Goal: Task Accomplishment & Management: Complete application form

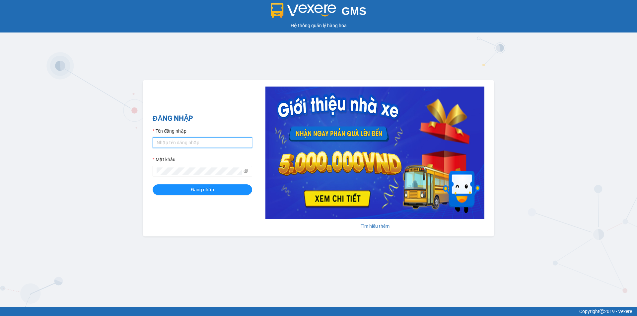
click at [197, 148] on input "Tên đăng nhập" at bounding box center [203, 142] width 100 height 11
type input "[PERSON_NAME].hnqb"
click at [248, 173] on icon "eye-invisible" at bounding box center [246, 171] width 5 height 5
click at [220, 188] on button "Đăng nhập" at bounding box center [203, 189] width 100 height 11
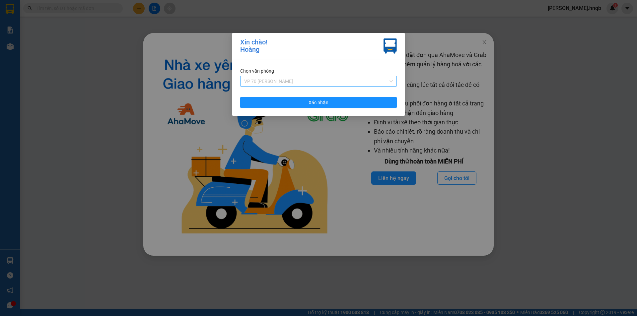
click at [335, 80] on span "VP 70 [PERSON_NAME]" at bounding box center [318, 81] width 149 height 10
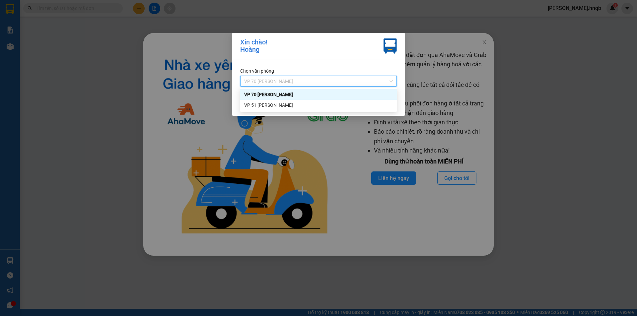
click at [292, 98] on div "VP 70 [PERSON_NAME]" at bounding box center [318, 94] width 149 height 7
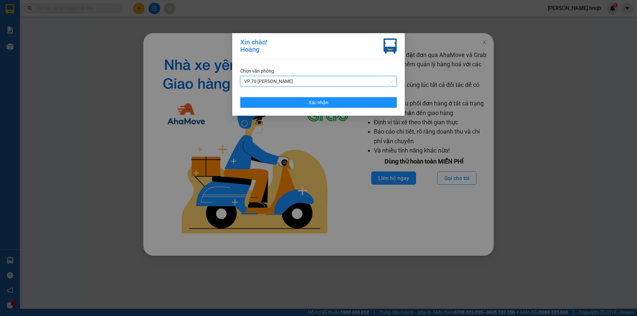
click at [319, 79] on span "VP 70 [PERSON_NAME]" at bounding box center [318, 81] width 149 height 10
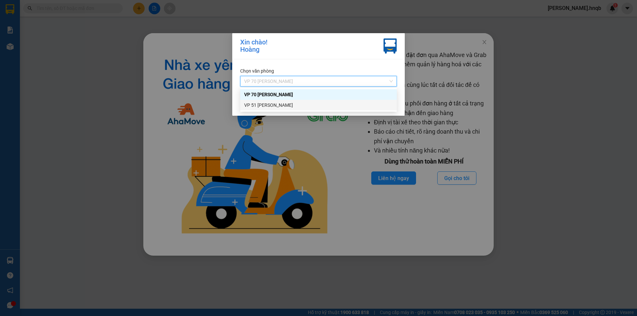
click at [292, 104] on div "VP 51 [PERSON_NAME]" at bounding box center [318, 105] width 149 height 7
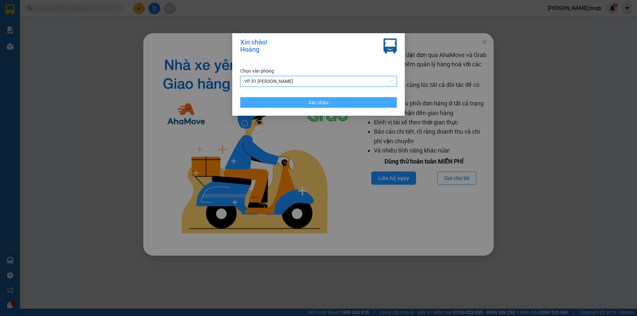
click at [293, 104] on button "Xác nhận" at bounding box center [318, 102] width 157 height 11
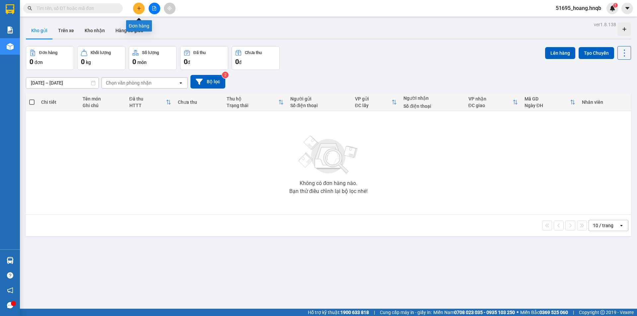
click at [138, 10] on icon "plus" at bounding box center [139, 8] width 5 height 5
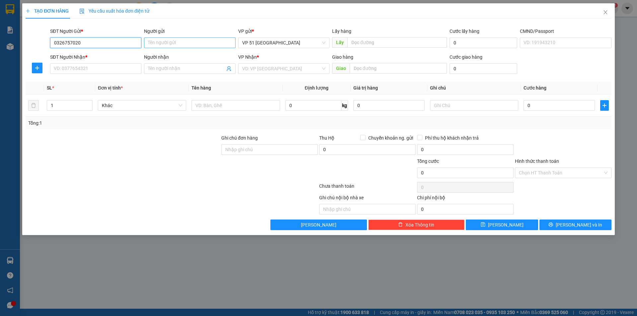
type input "0326757020"
click at [194, 38] on input "Người gửi" at bounding box center [189, 42] width 91 height 11
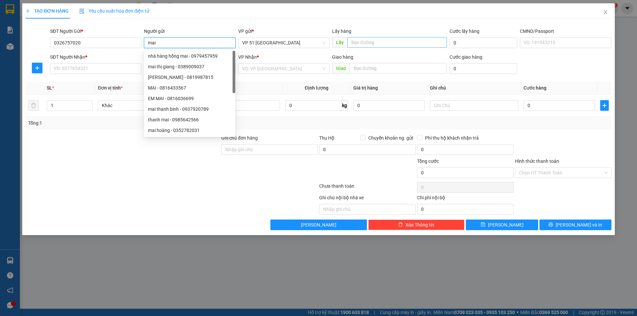
type input "mai"
click at [373, 43] on input "text" at bounding box center [397, 42] width 100 height 11
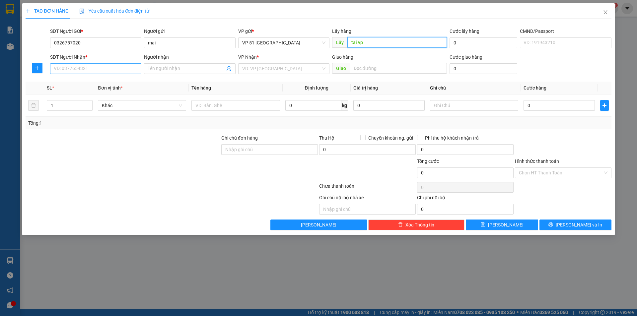
type input "tai vp"
click at [83, 71] on input "SĐT Người Nhận *" at bounding box center [95, 68] width 91 height 11
type input "0326757020"
click at [193, 66] on input "Người nhận" at bounding box center [186, 68] width 77 height 7
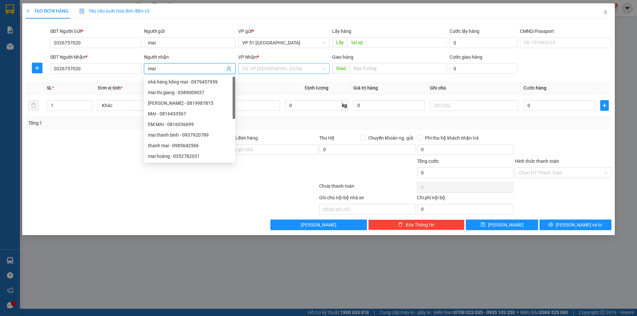
type input "mai"
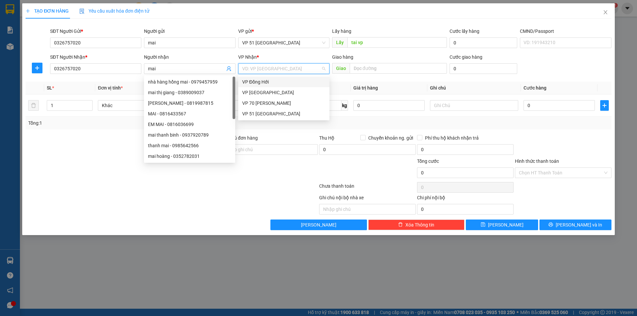
click at [276, 65] on input "search" at bounding box center [281, 69] width 79 height 10
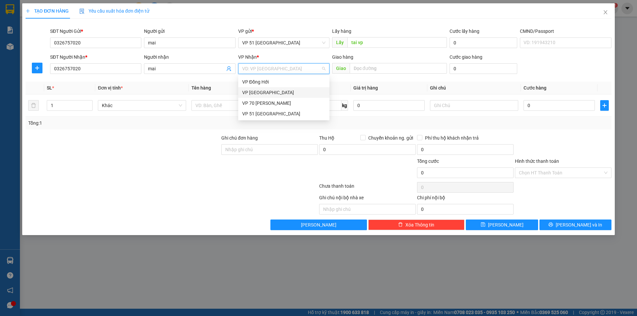
click at [271, 89] on div "VP Quảng Bình" at bounding box center [283, 92] width 91 height 11
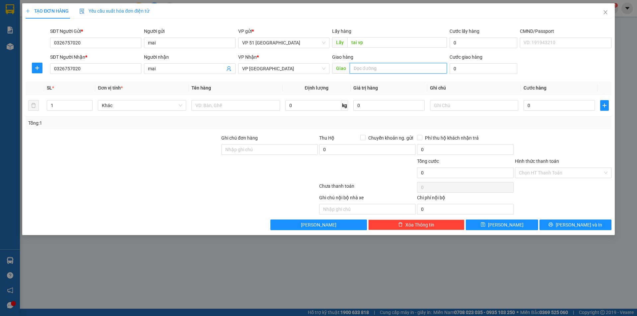
click at [365, 69] on input "text" at bounding box center [398, 68] width 97 height 11
click at [379, 70] on input "text" at bounding box center [398, 68] width 97 height 11
type input "quảng tiên"
click at [561, 102] on input "0" at bounding box center [559, 105] width 71 height 11
click at [201, 103] on input "text" at bounding box center [235, 105] width 88 height 11
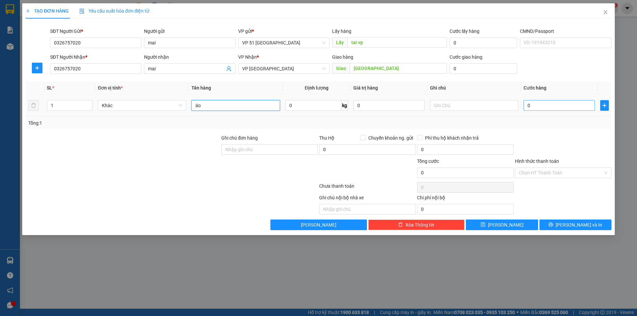
type input "áo"
click at [532, 105] on input "0" at bounding box center [559, 105] width 71 height 11
paste input "120.00"
type input "120.000"
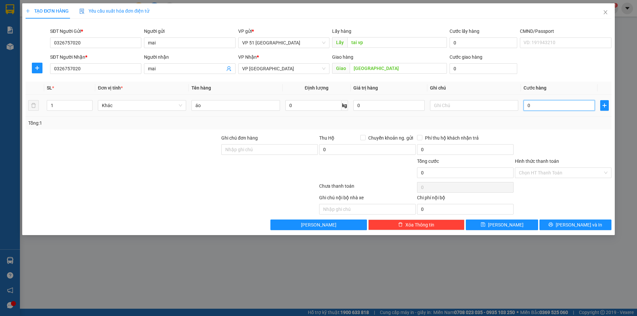
type input "120.000"
click at [249, 148] on input "Ghi chú đơn hàng" at bounding box center [269, 149] width 97 height 11
type input "đã thanh toán ck"
click at [553, 176] on input "Hình thức thanh toán" at bounding box center [561, 173] width 84 height 10
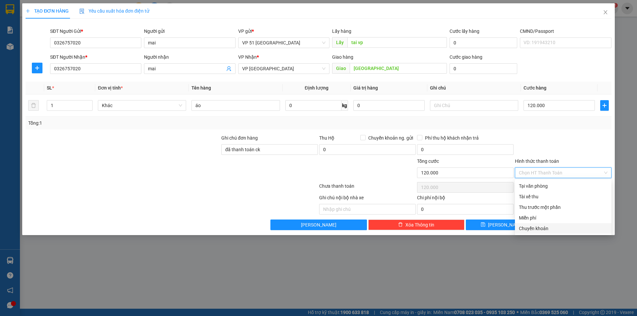
click at [549, 226] on div "Chuyển khoản" at bounding box center [563, 228] width 89 height 7
type input "0"
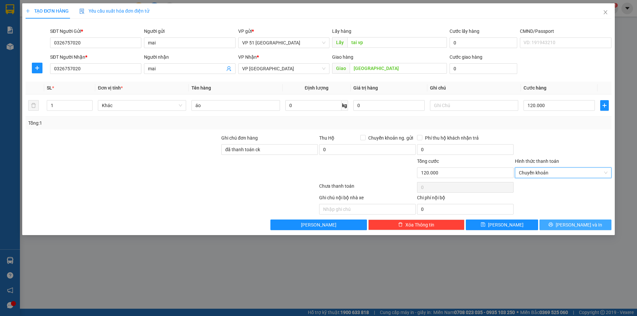
click at [566, 220] on button "Lưu và In" at bounding box center [575, 225] width 72 height 11
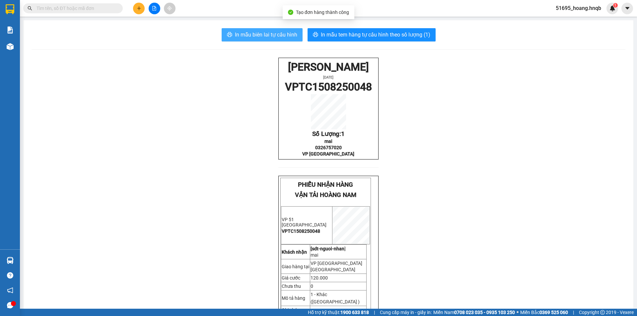
click at [290, 36] on span "In mẫu biên lai tự cấu hình" at bounding box center [266, 35] width 62 height 8
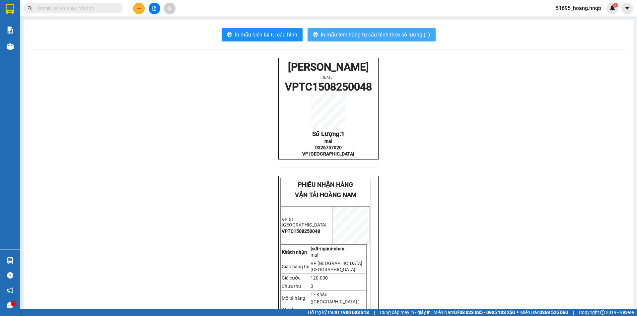
click at [321, 35] on span "In mẫu tem hàng tự cấu hình theo số lượng (1)" at bounding box center [375, 35] width 109 height 8
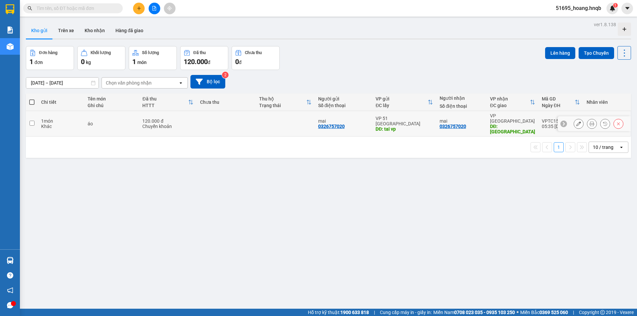
click at [35, 120] on td at bounding box center [32, 124] width 12 height 26
checkbox input "true"
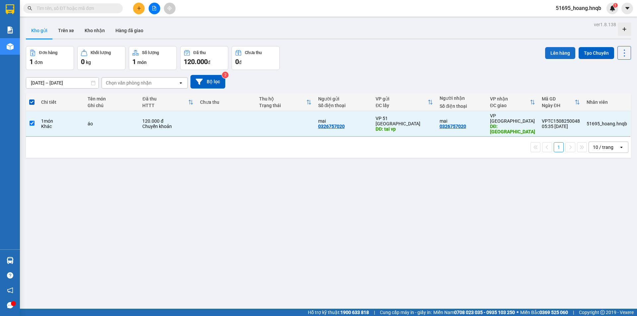
click at [560, 53] on button "Lên hàng" at bounding box center [560, 53] width 30 height 12
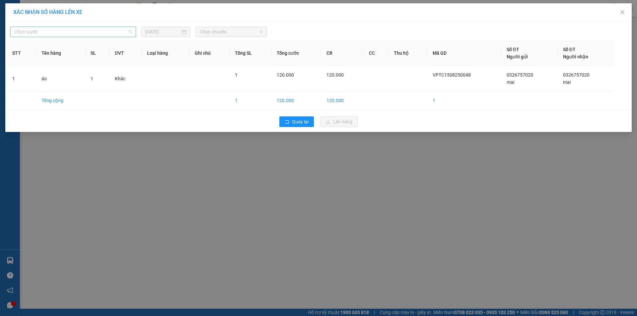
click at [125, 32] on span "Chọn tuyến" at bounding box center [73, 32] width 118 height 10
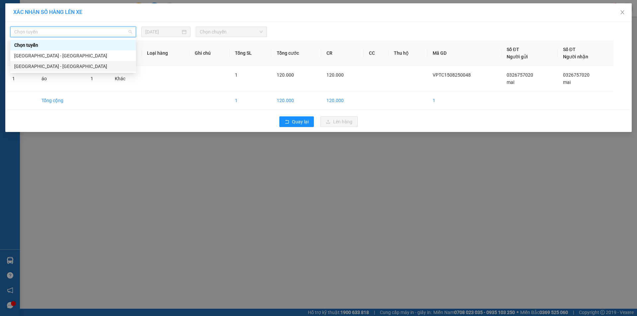
click at [103, 68] on div "Hà Nội - Quảng Bình" at bounding box center [73, 66] width 118 height 7
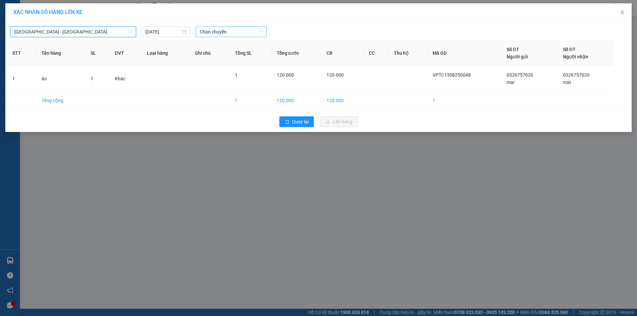
click at [204, 34] on span "Chọn chuyến" at bounding box center [231, 32] width 63 height 10
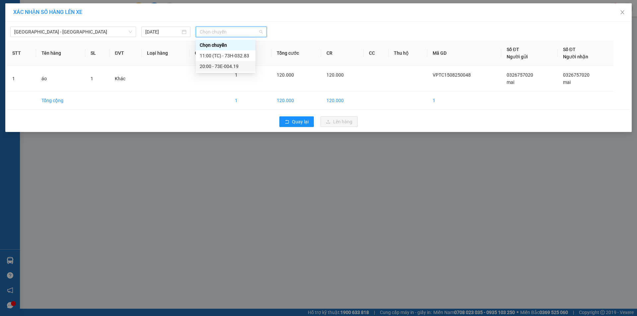
click at [208, 64] on div "20:00 - 73E-004.19" at bounding box center [226, 66] width 52 height 7
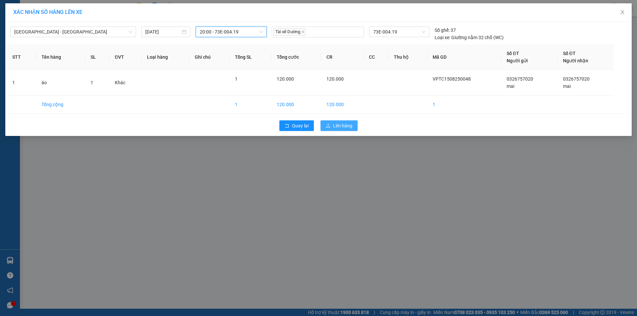
click at [339, 129] on span "Lên hàng" at bounding box center [342, 125] width 19 height 7
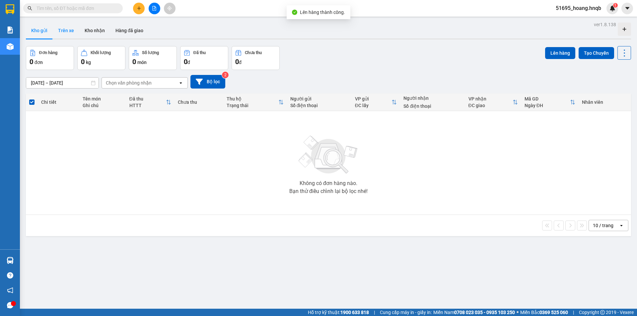
click at [75, 27] on button "Trên xe" at bounding box center [66, 31] width 27 height 16
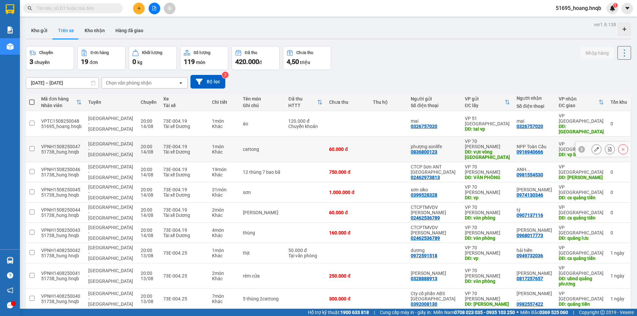
click at [53, 23] on button "Trên xe" at bounding box center [66, 31] width 27 height 16
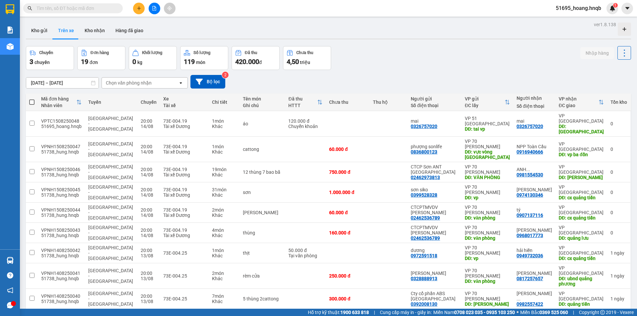
click at [53, 23] on button "Trên xe" at bounding box center [66, 31] width 27 height 16
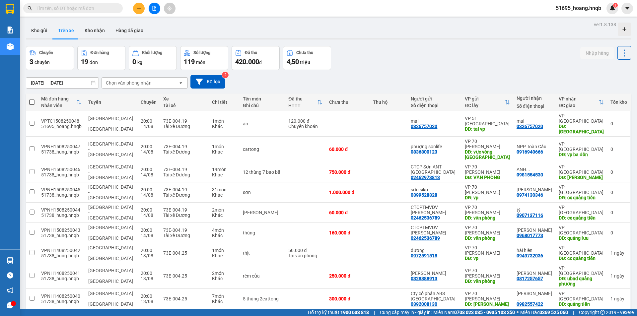
click at [53, 23] on button "Trên xe" at bounding box center [66, 31] width 27 height 16
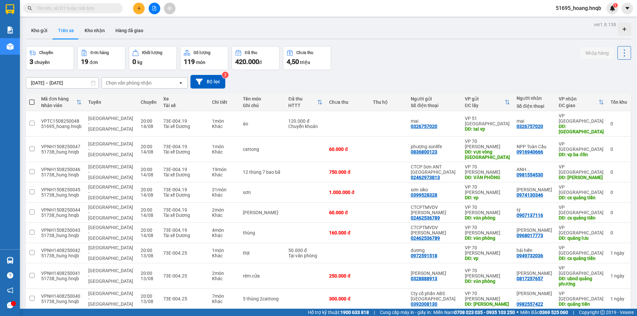
click at [53, 23] on button "Trên xe" at bounding box center [66, 31] width 27 height 16
